Goal: Task Accomplishment & Management: Use online tool/utility

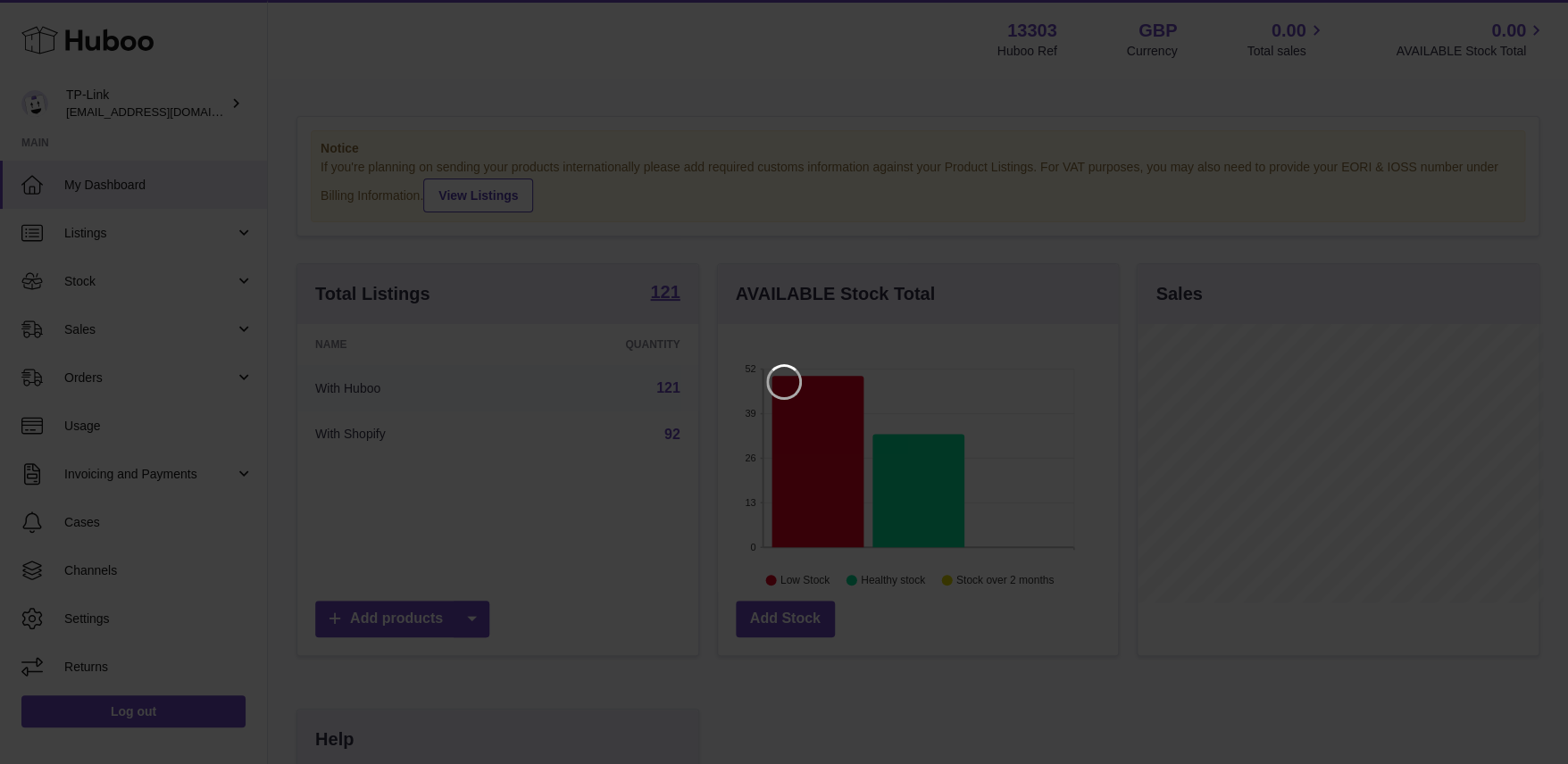
scroll to position [279, 405]
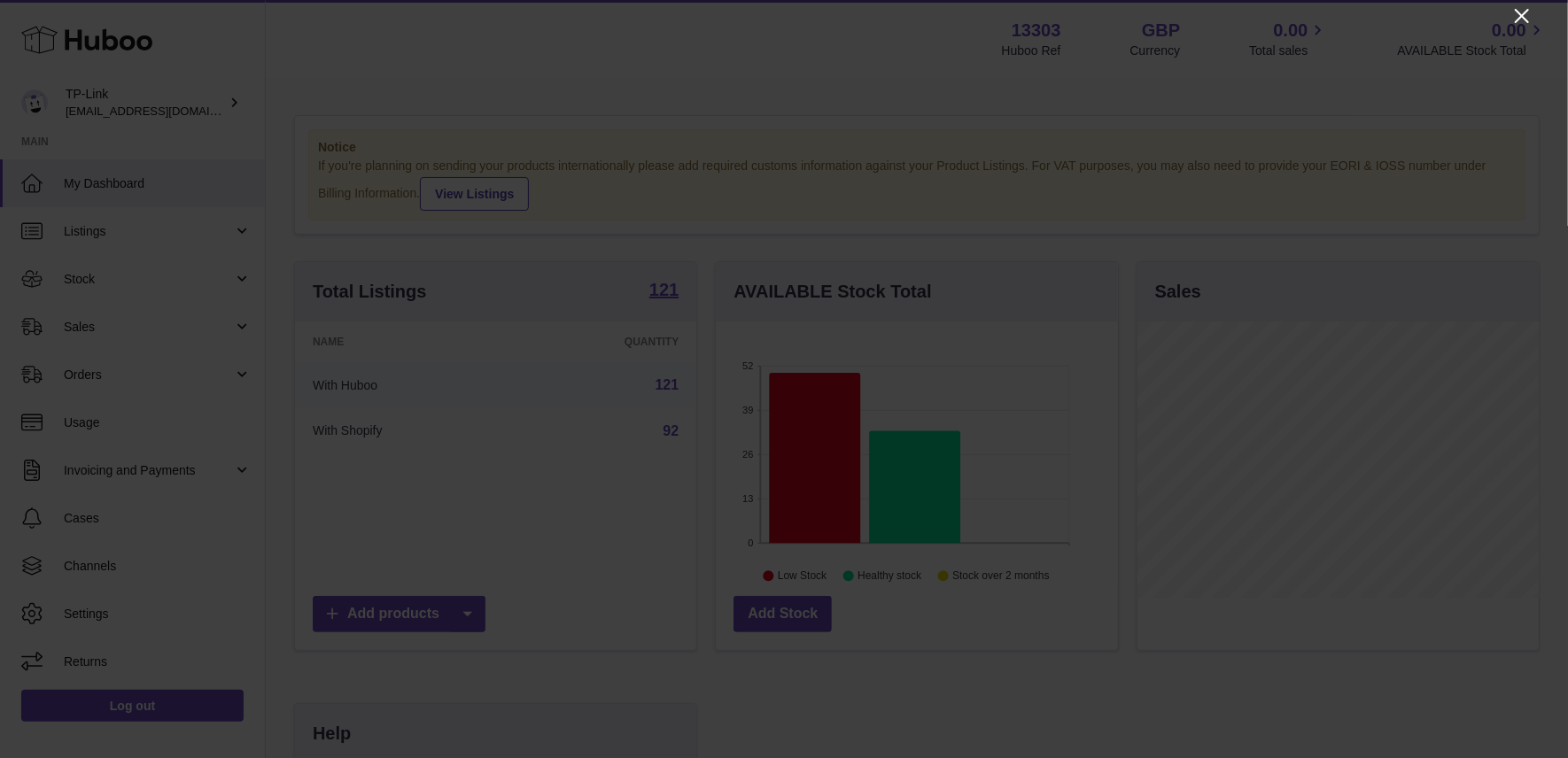
click at [1518, 18] on icon "Close" at bounding box center [1521, 16] width 22 height 22
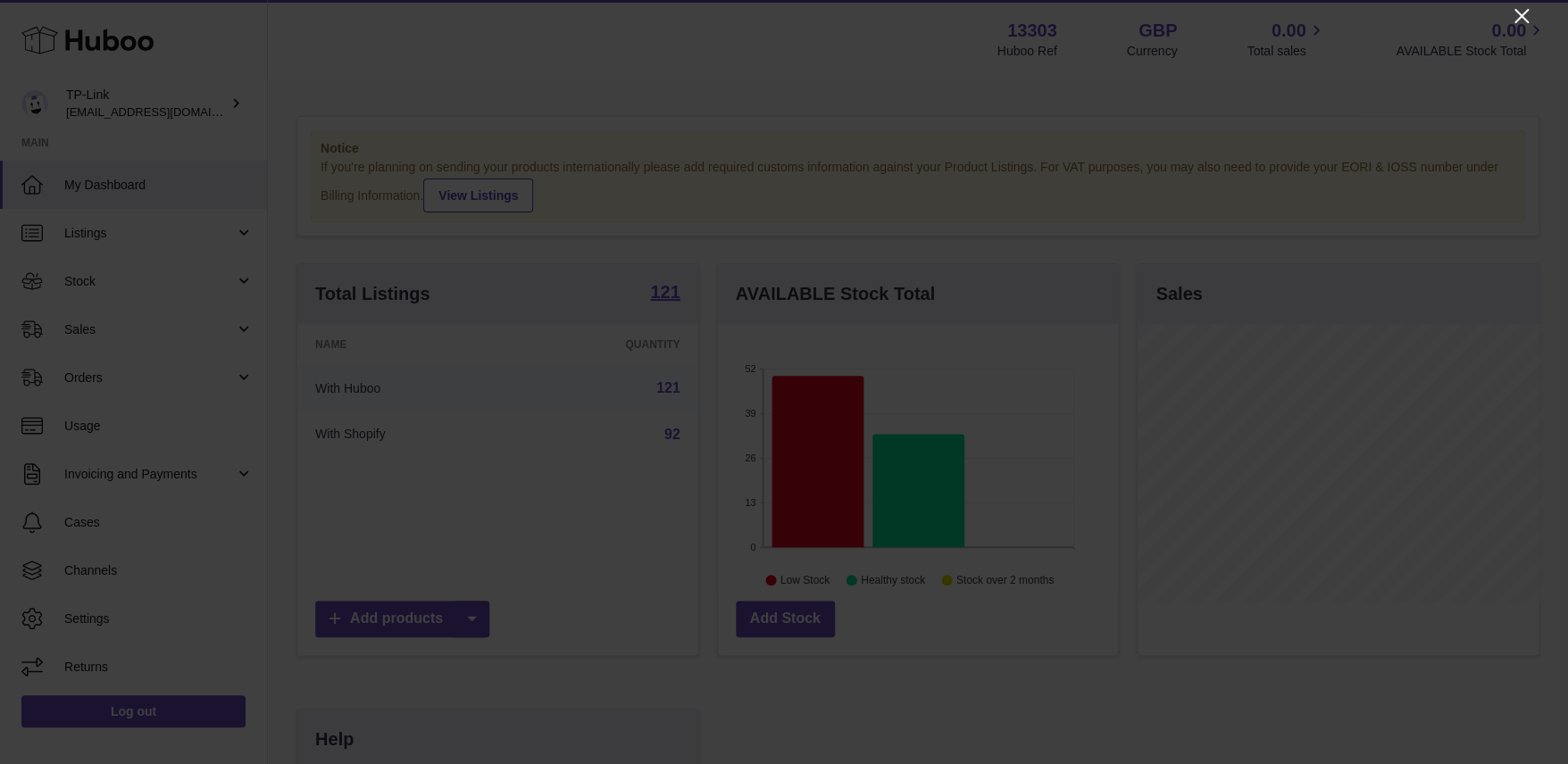
scroll to position [892691, 892731]
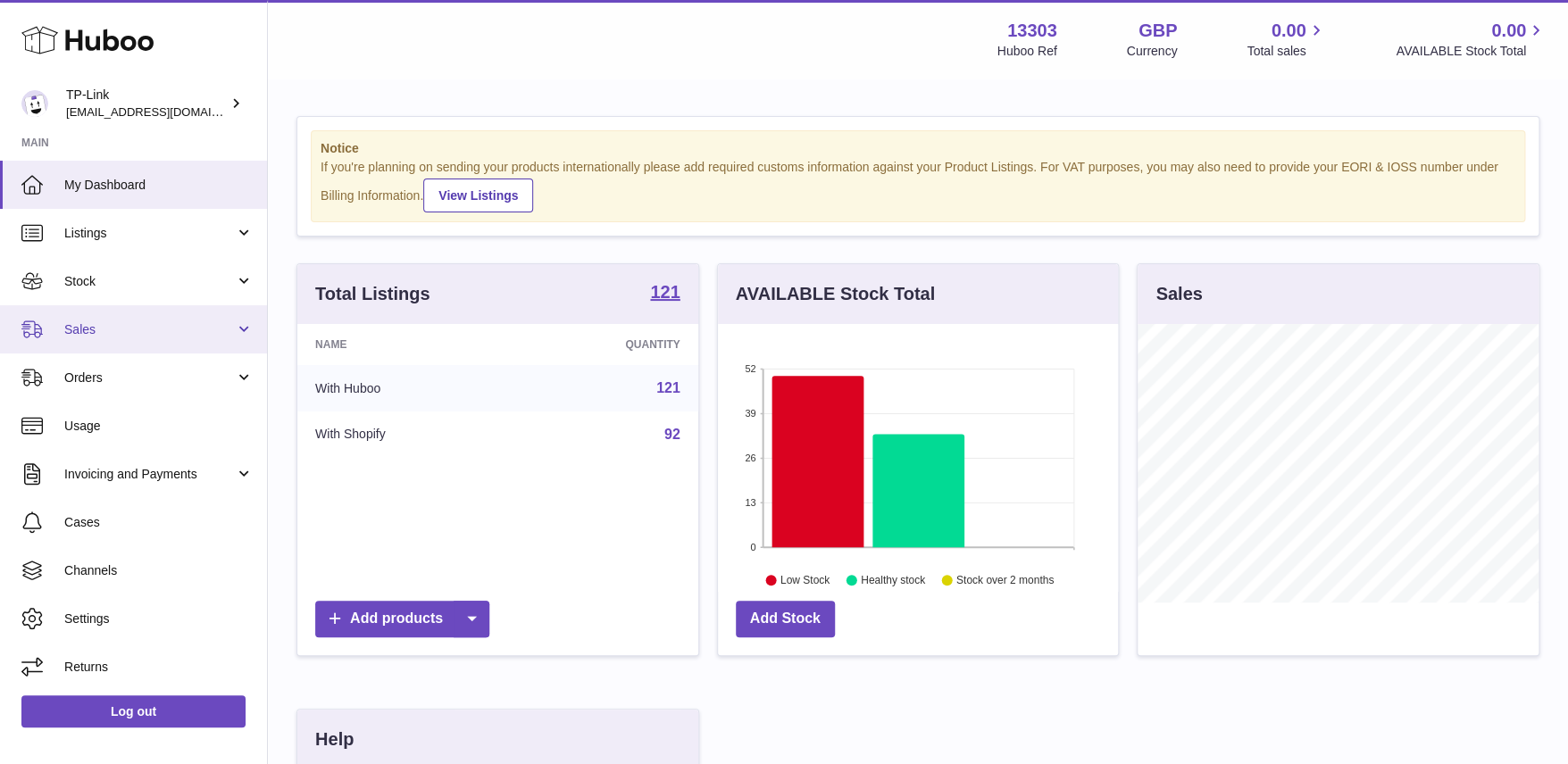
click at [129, 339] on link "Sales" at bounding box center [133, 329] width 267 height 48
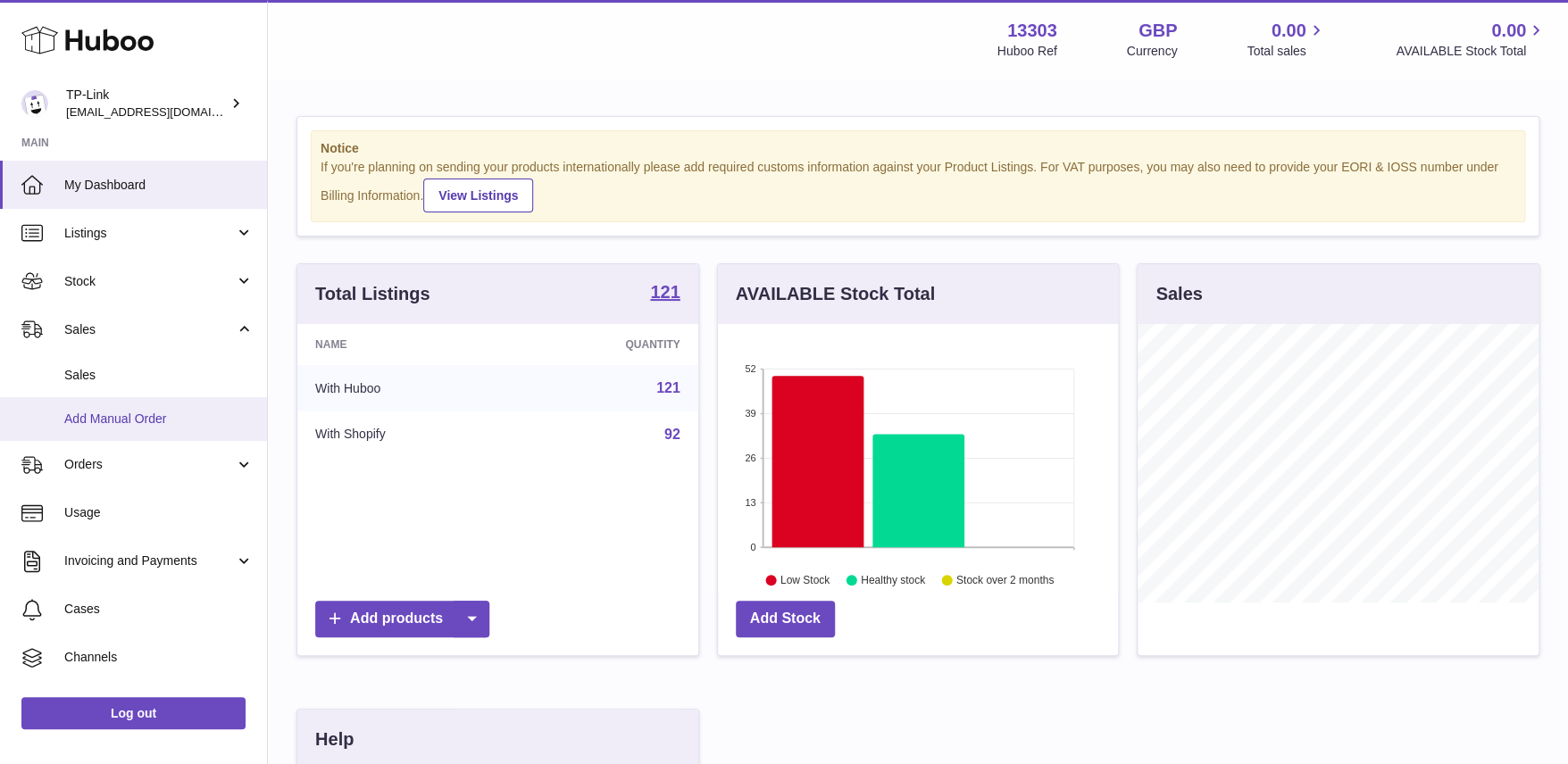
click at [103, 416] on span "Add Manual Order" at bounding box center [159, 419] width 189 height 17
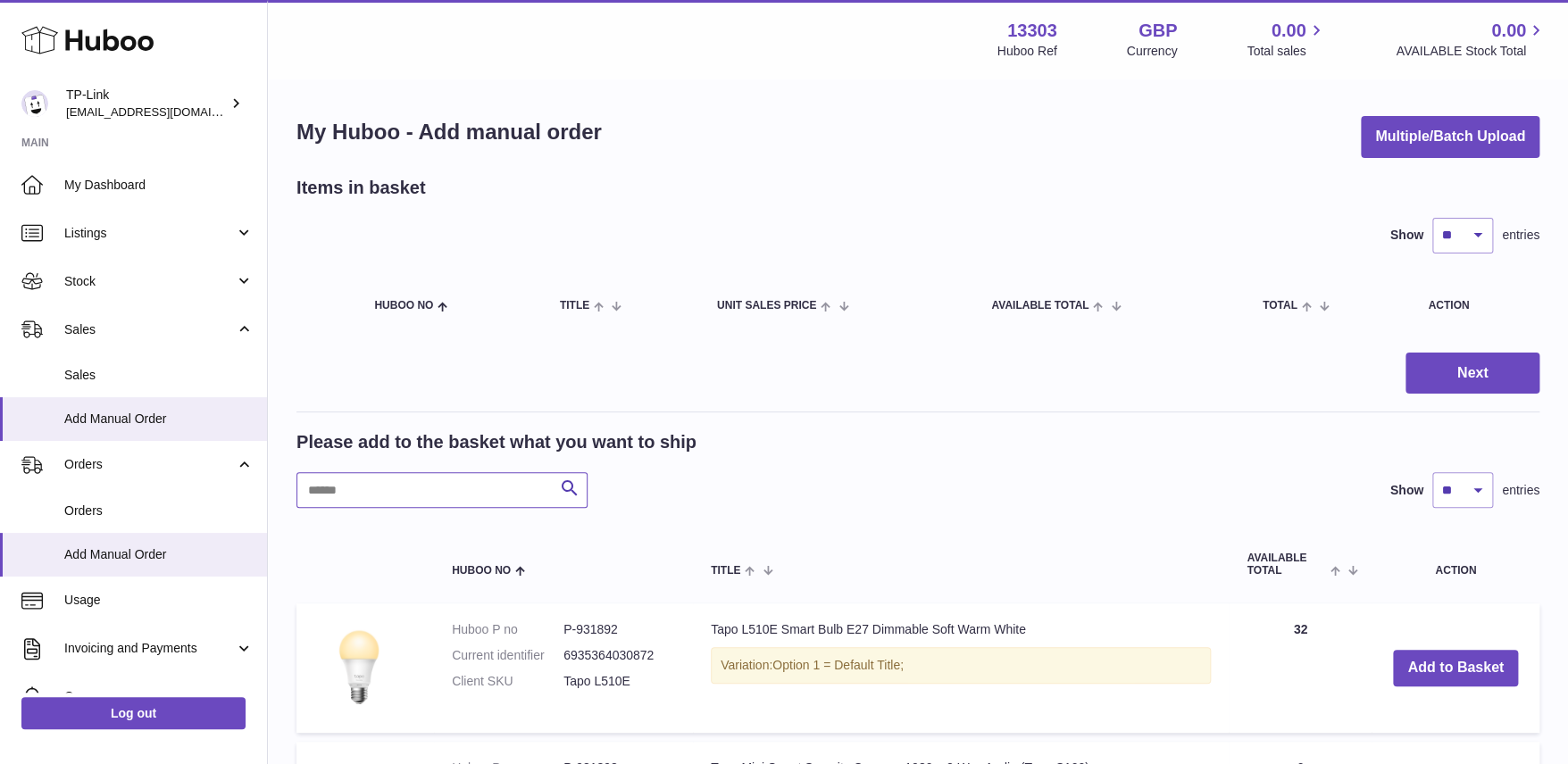
click at [344, 498] on input "text" at bounding box center [443, 491] width 291 height 36
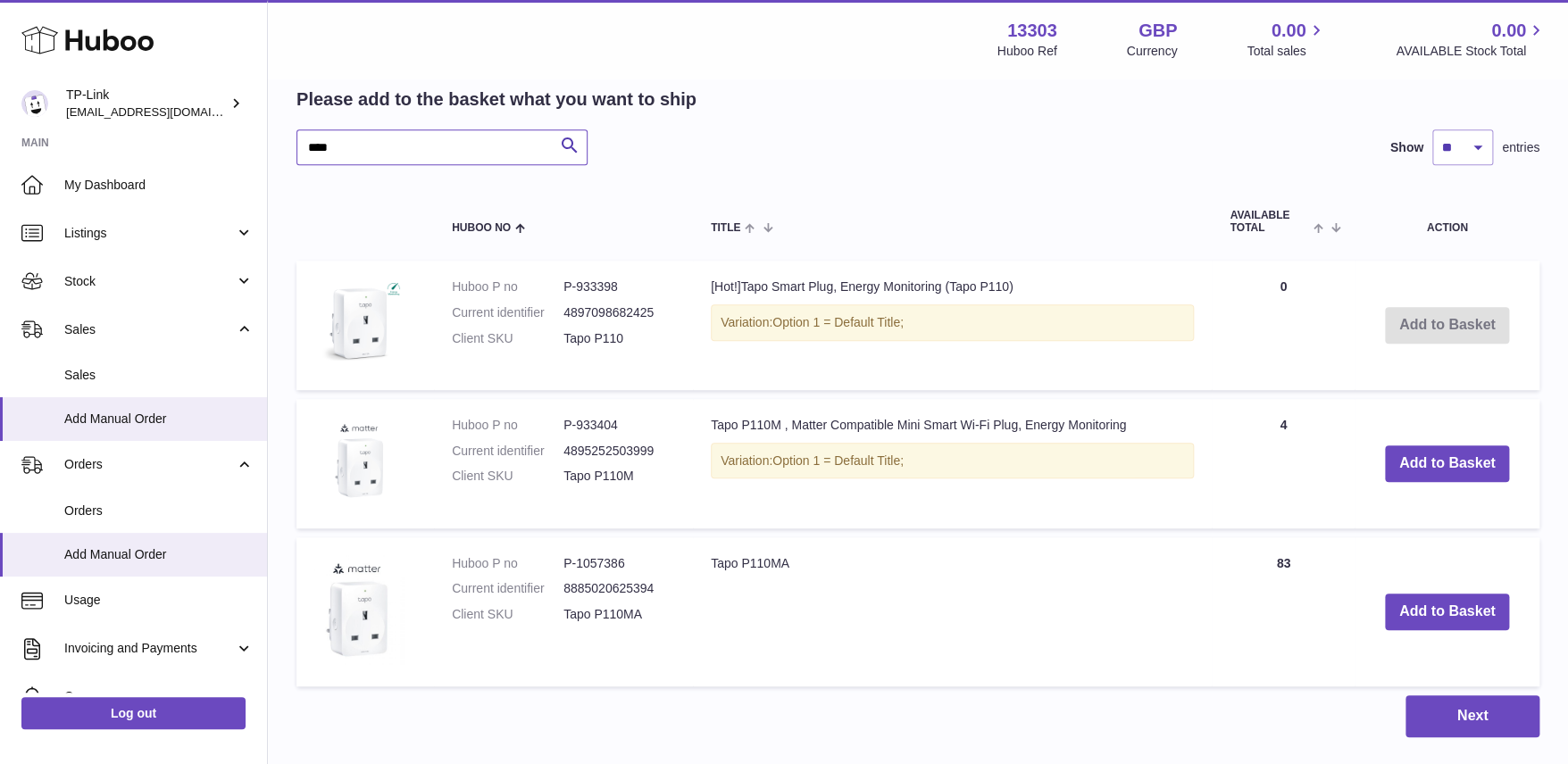
scroll to position [343, 0]
type input "****"
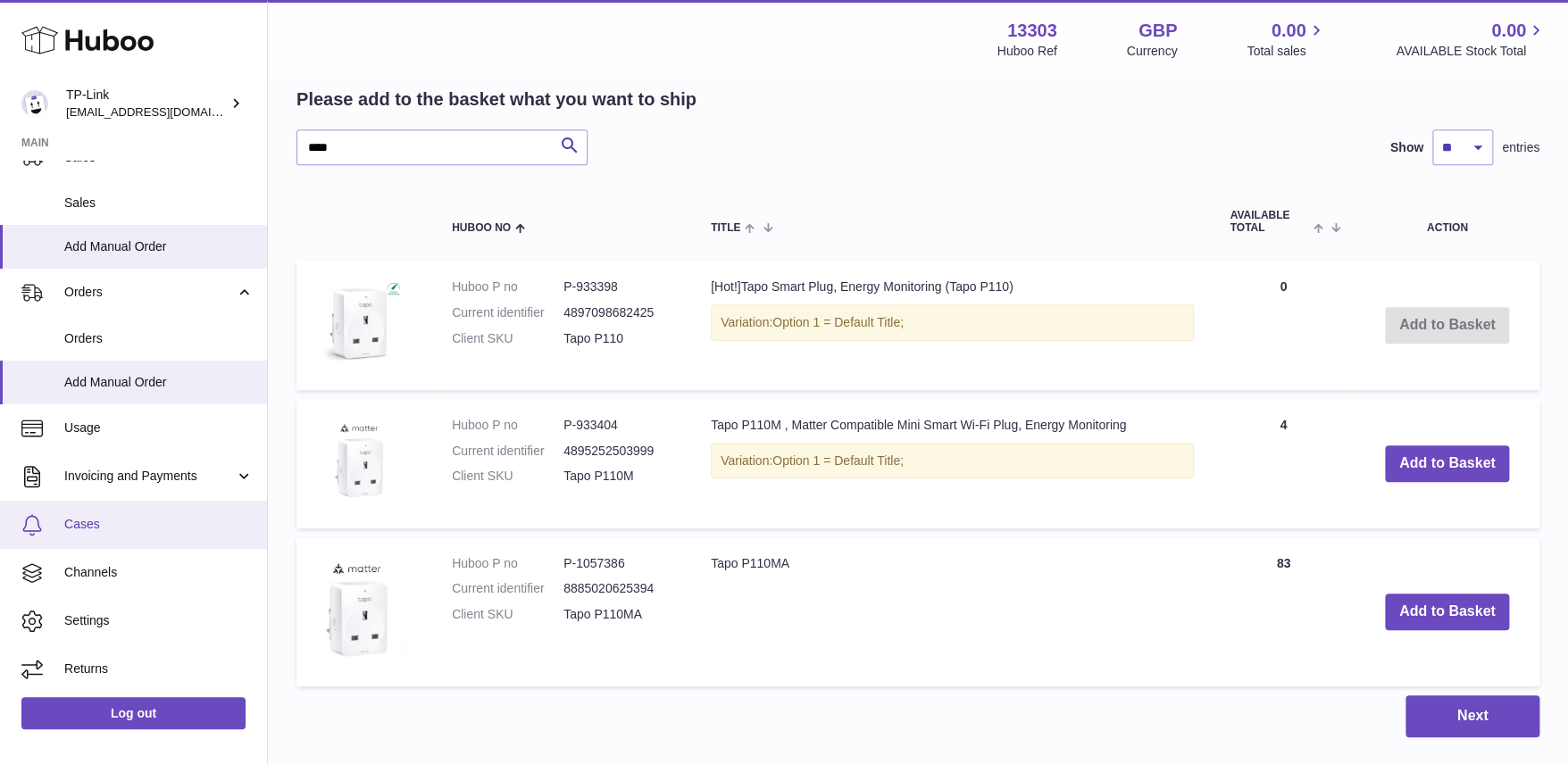
click at [135, 521] on span "Cases" at bounding box center [159, 525] width 189 height 17
